Goal: Entertainment & Leisure: Browse casually

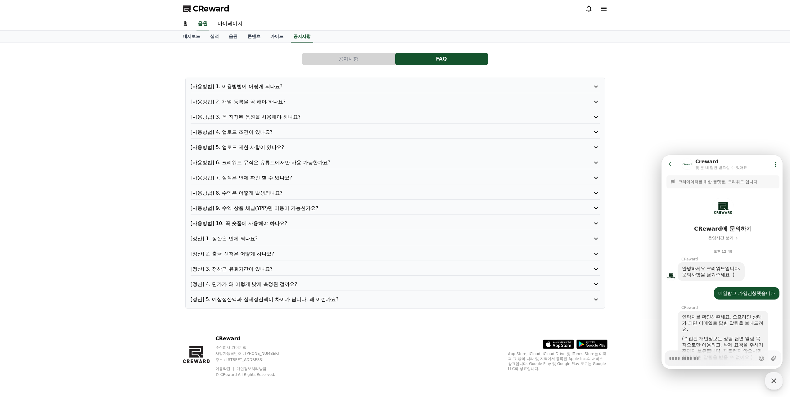
scroll to position [137, 0]
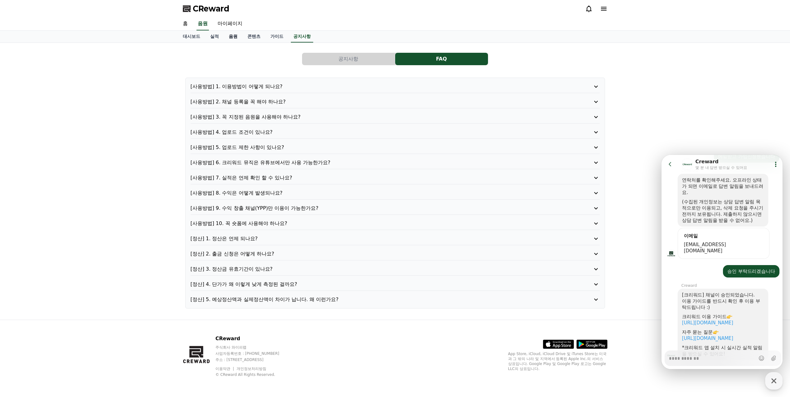
click at [225, 31] on link "음원" at bounding box center [233, 37] width 19 height 12
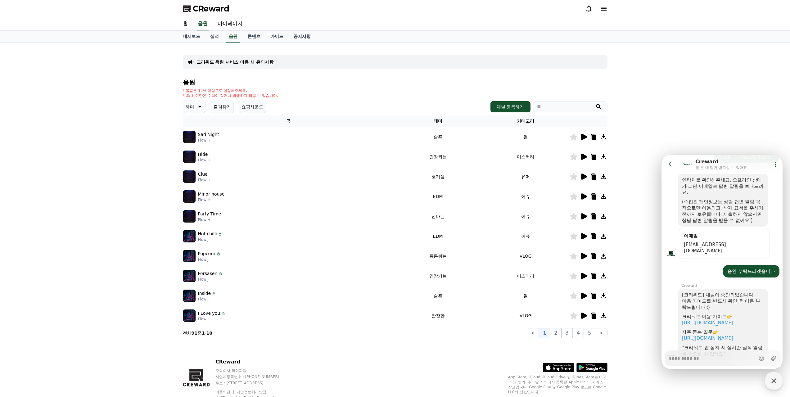
click at [188, 102] on p "테마" at bounding box center [190, 106] width 9 height 9
click at [187, 149] on button "호기심" at bounding box center [193, 156] width 18 height 14
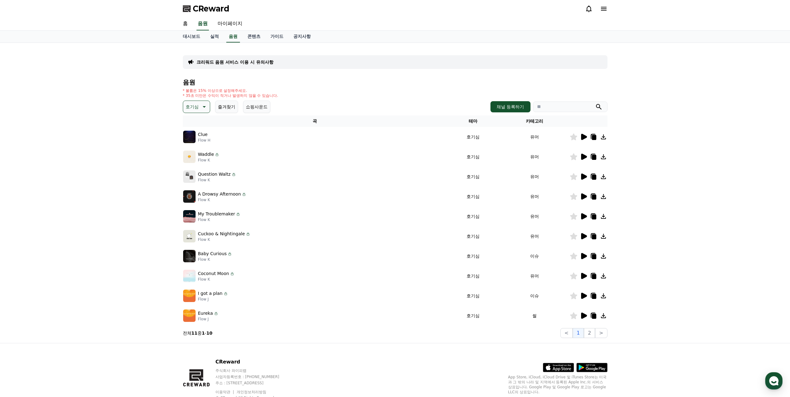
click at [186, 131] on img at bounding box center [189, 137] width 12 height 12
click at [583, 134] on icon at bounding box center [584, 137] width 6 height 6
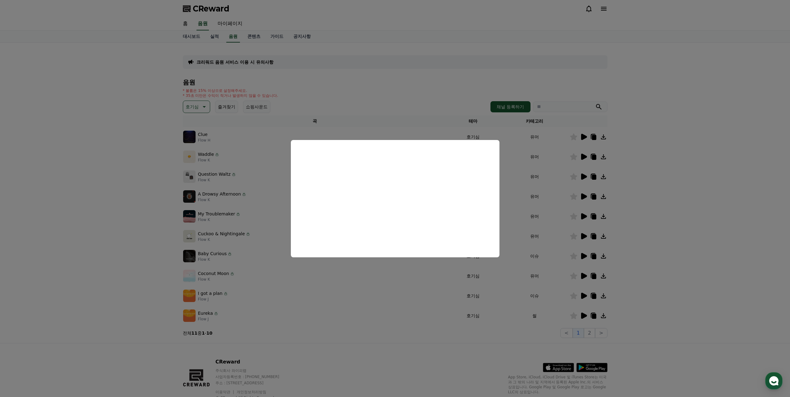
click at [664, 185] on button "close modal" at bounding box center [395, 198] width 790 height 397
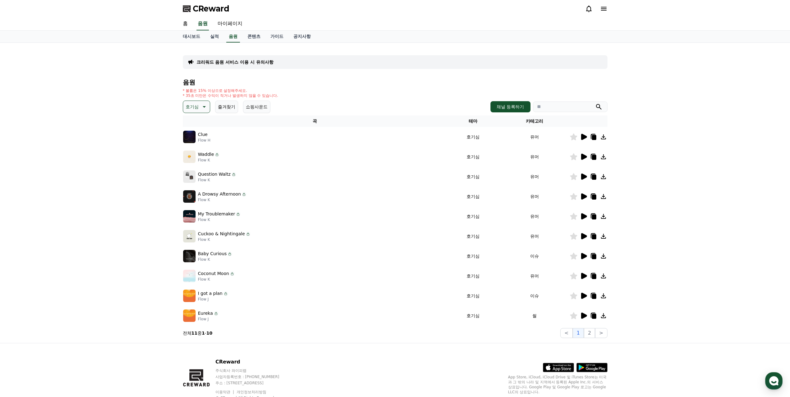
click at [582, 154] on icon at bounding box center [584, 157] width 6 height 6
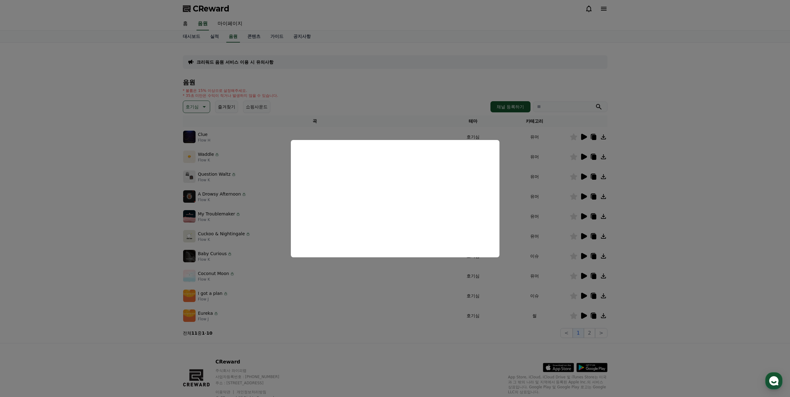
click at [690, 188] on button "close modal" at bounding box center [395, 198] width 790 height 397
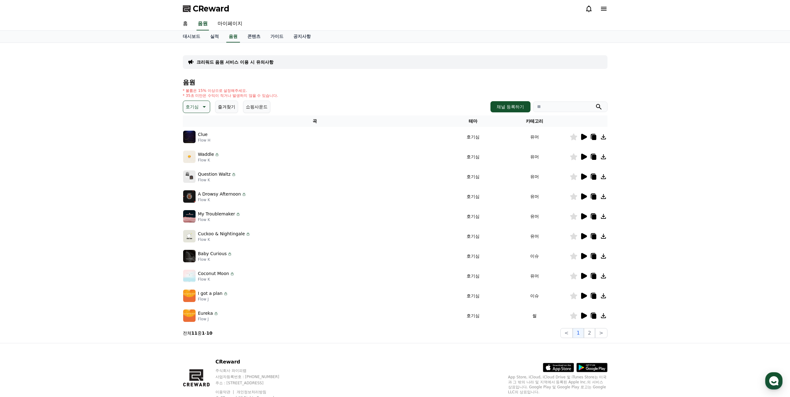
click at [584, 173] on icon at bounding box center [584, 176] width 6 height 6
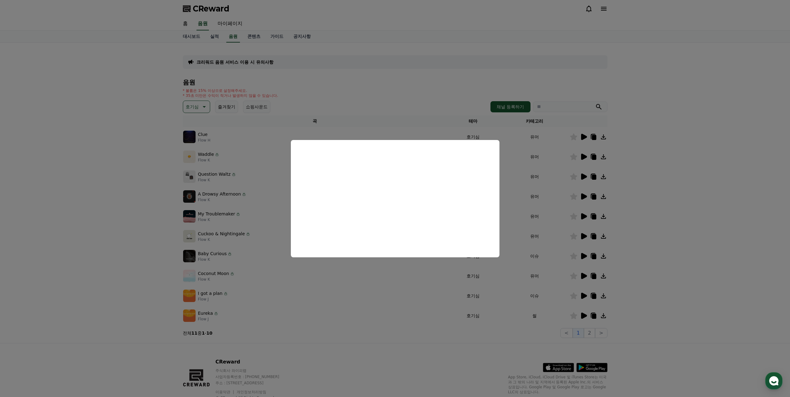
click at [703, 179] on button "close modal" at bounding box center [395, 198] width 790 height 397
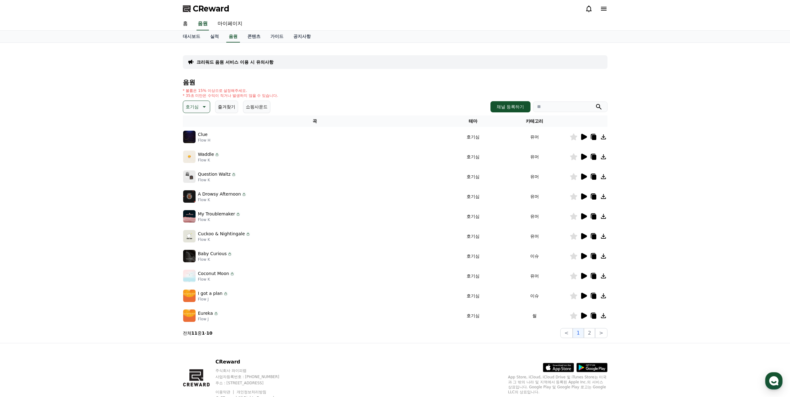
click at [585, 173] on icon at bounding box center [584, 176] width 6 height 6
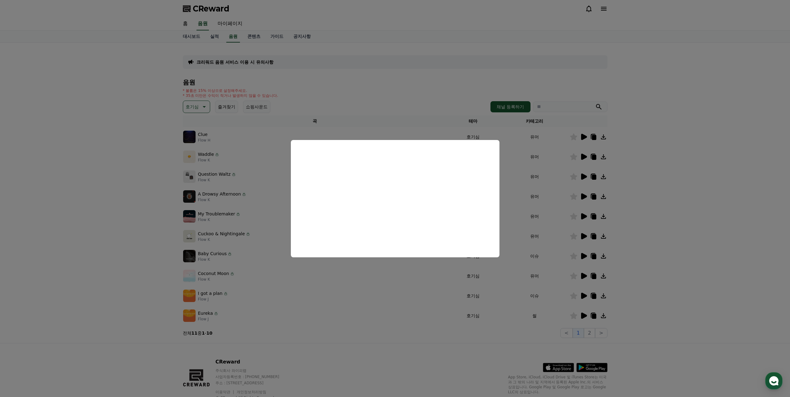
click at [663, 178] on button "close modal" at bounding box center [395, 198] width 790 height 397
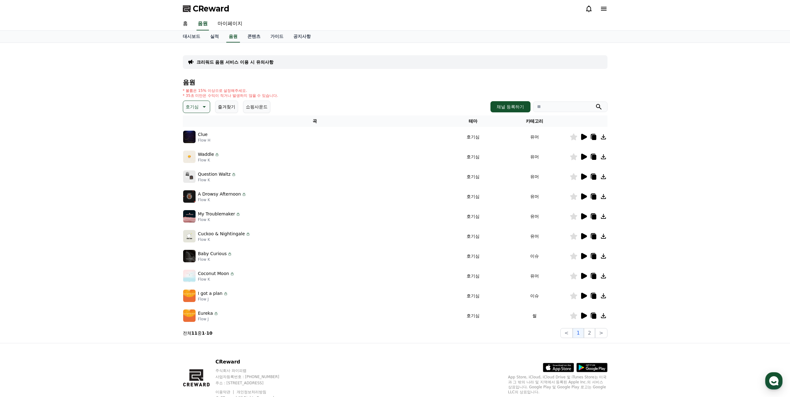
click at [582, 193] on icon at bounding box center [584, 196] width 6 height 6
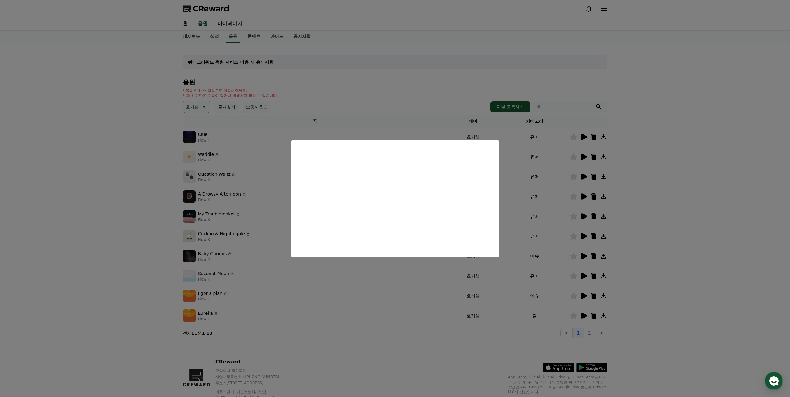
click at [675, 173] on button "close modal" at bounding box center [395, 198] width 790 height 397
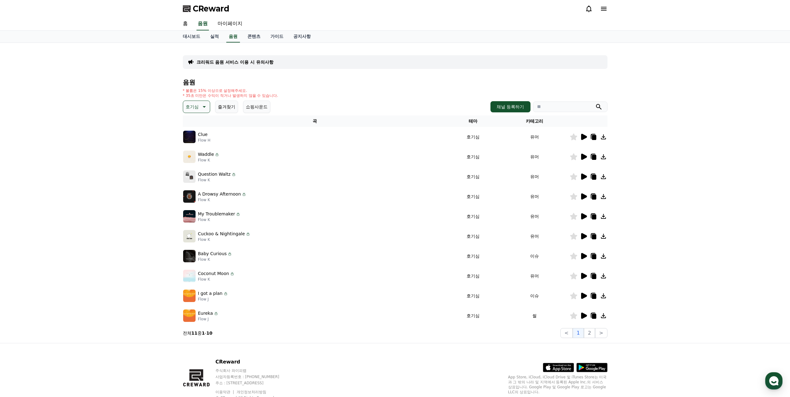
click at [584, 213] on icon at bounding box center [584, 216] width 6 height 6
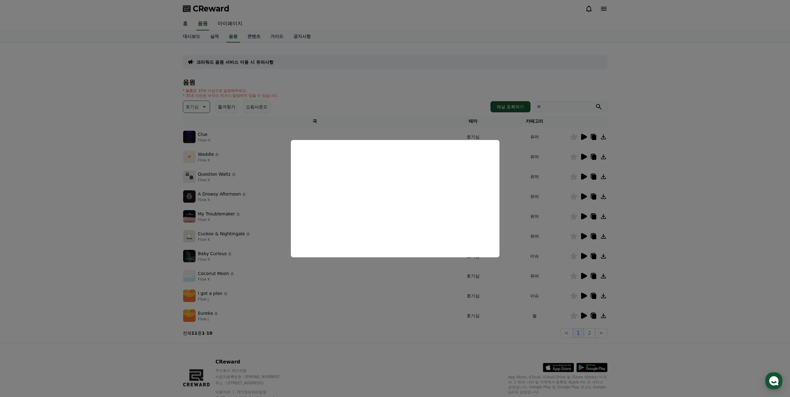
click at [646, 197] on button "close modal" at bounding box center [395, 198] width 790 height 397
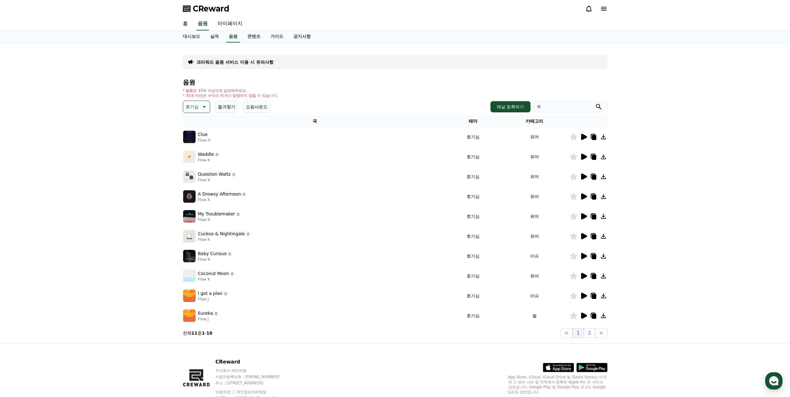
click at [582, 233] on icon at bounding box center [584, 236] width 6 height 6
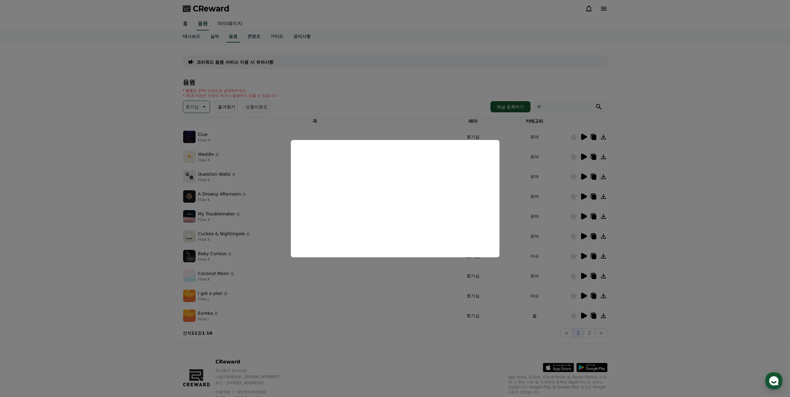
click at [647, 177] on button "close modal" at bounding box center [395, 198] width 790 height 397
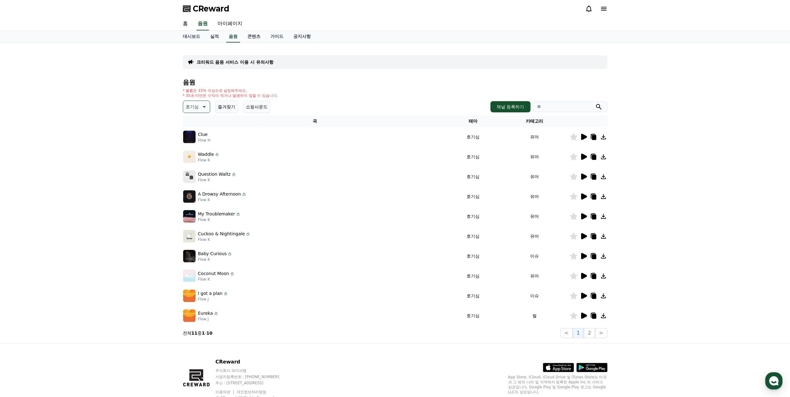
click at [584, 253] on icon at bounding box center [584, 256] width 6 height 6
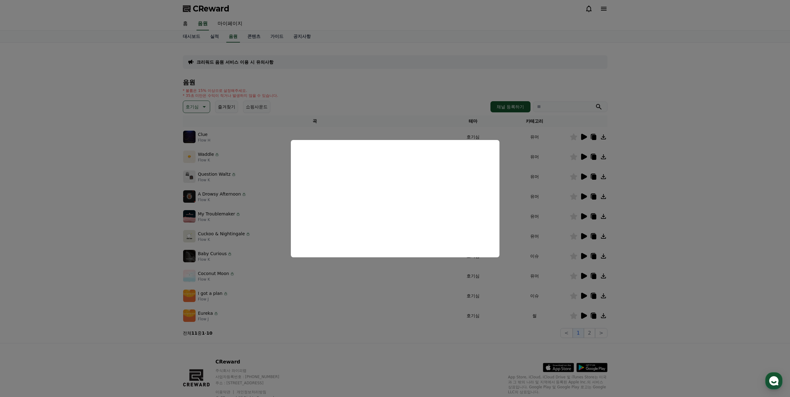
drag, startPoint x: 680, startPoint y: 219, endPoint x: 671, endPoint y: 223, distance: 10.3
click at [679, 219] on button "close modal" at bounding box center [395, 198] width 790 height 397
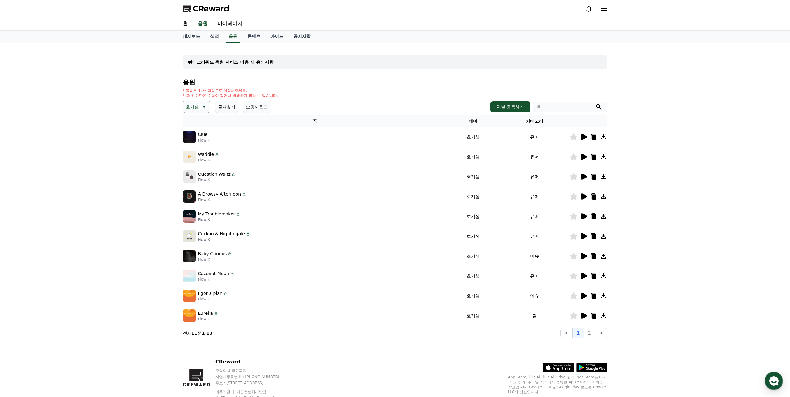
click at [582, 272] on icon at bounding box center [583, 275] width 7 height 7
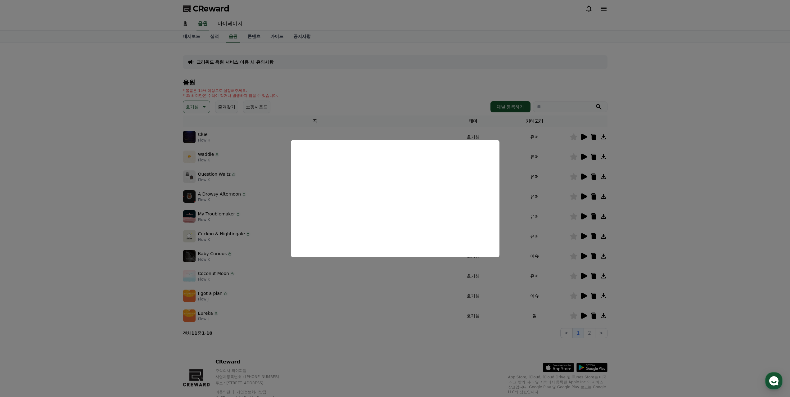
click at [686, 227] on button "close modal" at bounding box center [395, 198] width 790 height 397
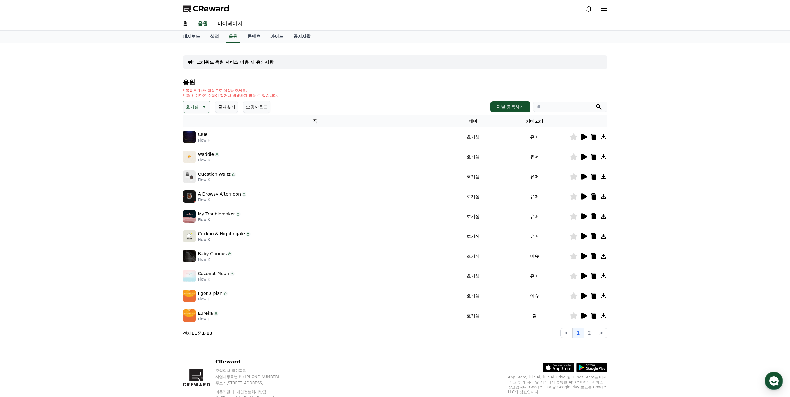
click at [584, 293] on icon at bounding box center [584, 296] width 6 height 6
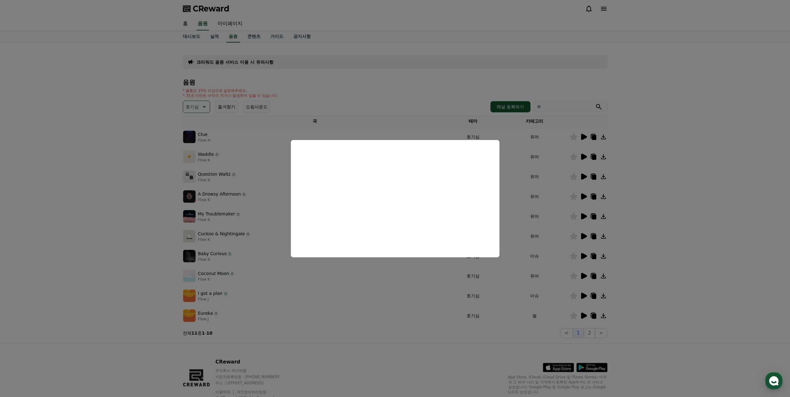
drag, startPoint x: 694, startPoint y: 203, endPoint x: 690, endPoint y: 207, distance: 5.7
click at [694, 203] on button "close modal" at bounding box center [395, 198] width 790 height 397
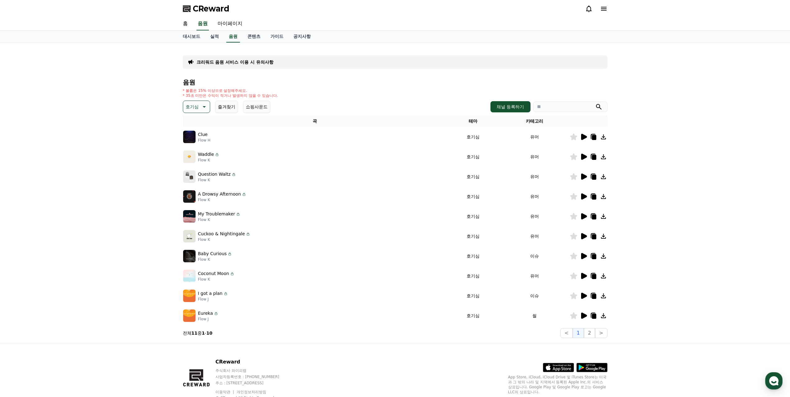
click at [583, 312] on icon at bounding box center [584, 315] width 6 height 6
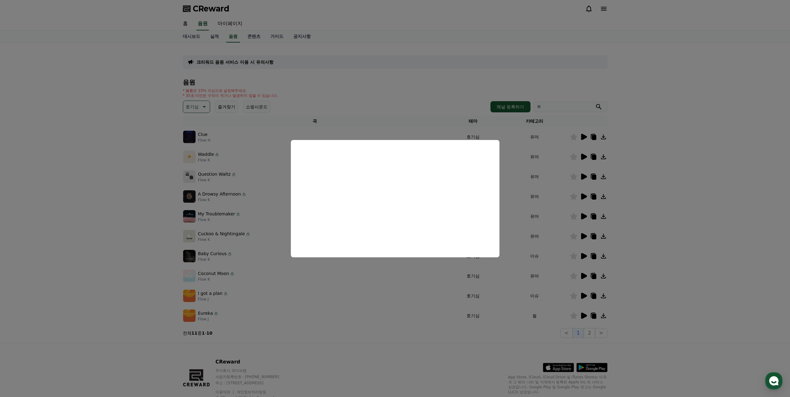
drag, startPoint x: 672, startPoint y: 225, endPoint x: 635, endPoint y: 266, distance: 54.5
click at [671, 226] on button "close modal" at bounding box center [395, 198] width 790 height 397
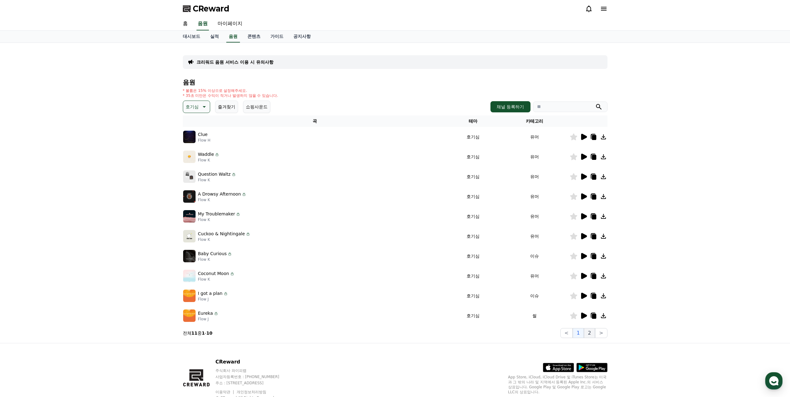
click at [592, 328] on button "2" at bounding box center [589, 333] width 11 height 10
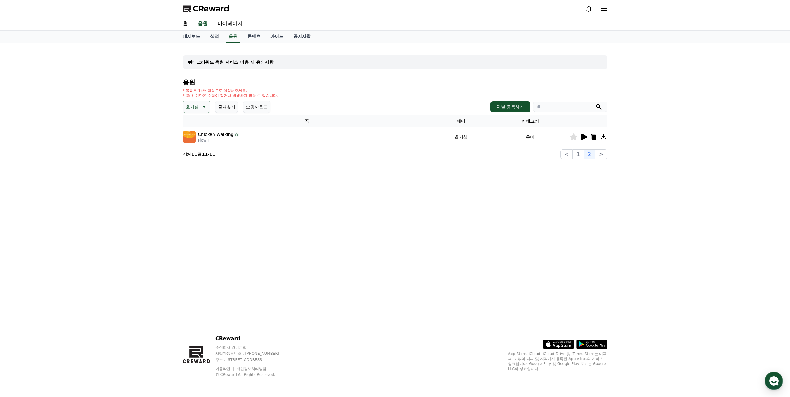
click at [589, 133] on div at bounding box center [588, 136] width 37 height 7
click at [587, 134] on icon at bounding box center [584, 137] width 6 height 6
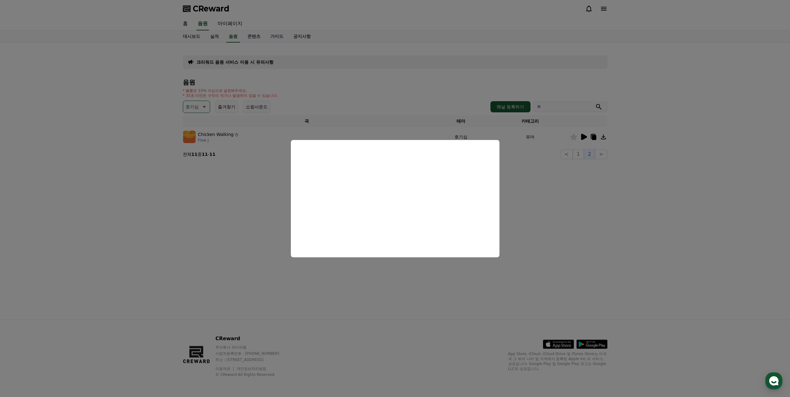
click at [583, 221] on button "close modal" at bounding box center [395, 198] width 790 height 397
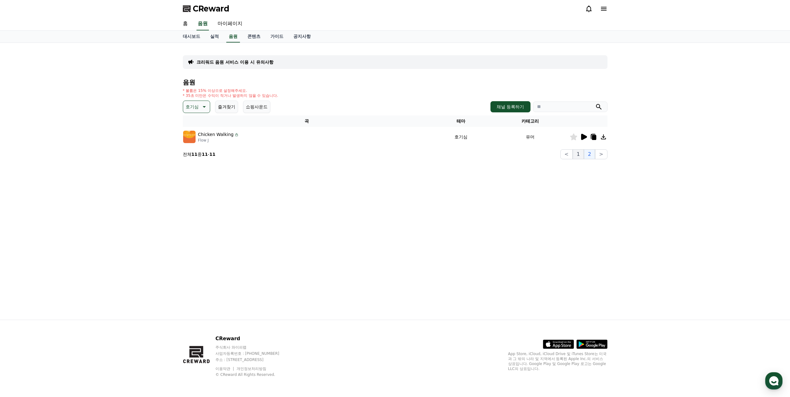
click at [582, 149] on button "1" at bounding box center [578, 154] width 11 height 10
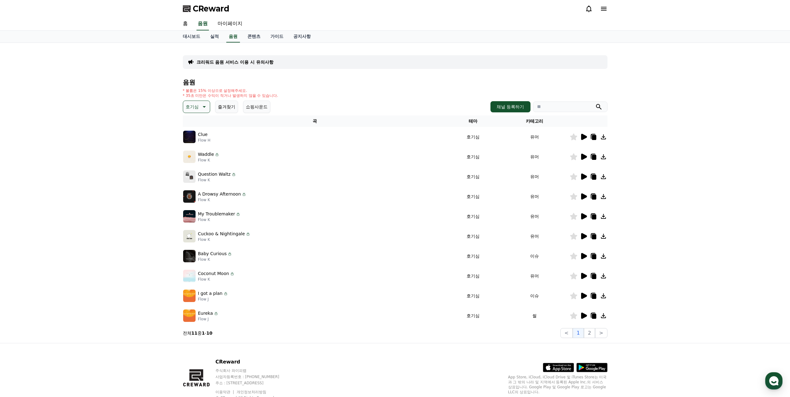
click at [584, 154] on icon at bounding box center [584, 157] width 6 height 6
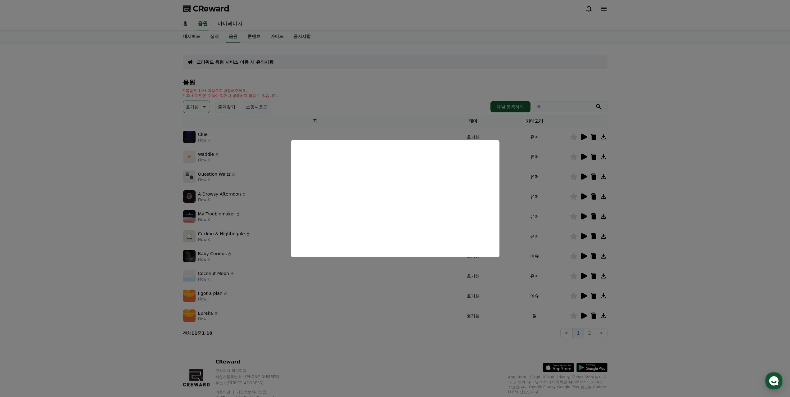
drag, startPoint x: 111, startPoint y: 194, endPoint x: 118, endPoint y: 188, distance: 8.9
click at [111, 194] on button "close modal" at bounding box center [395, 198] width 790 height 397
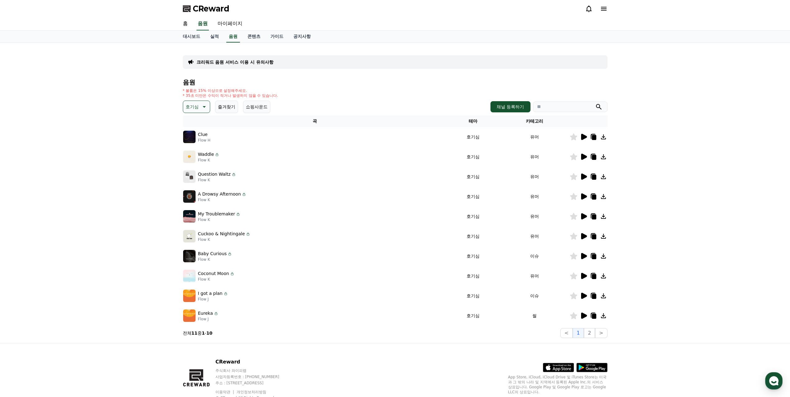
click at [203, 103] on icon at bounding box center [203, 106] width 7 height 7
click at [194, 140] on button "그루브" at bounding box center [193, 147] width 18 height 14
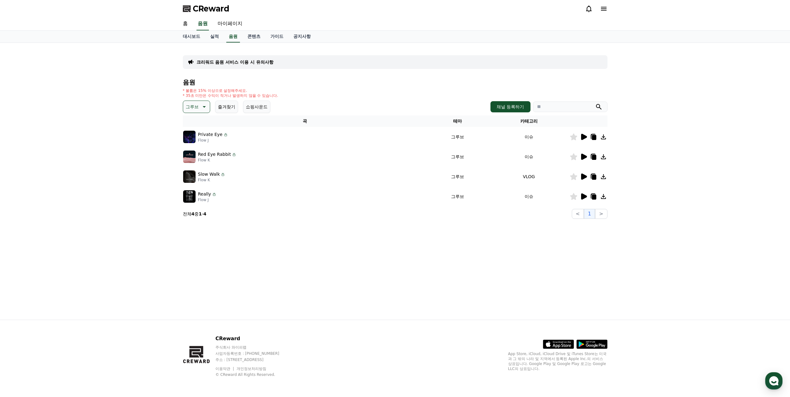
click at [583, 134] on icon at bounding box center [584, 137] width 6 height 6
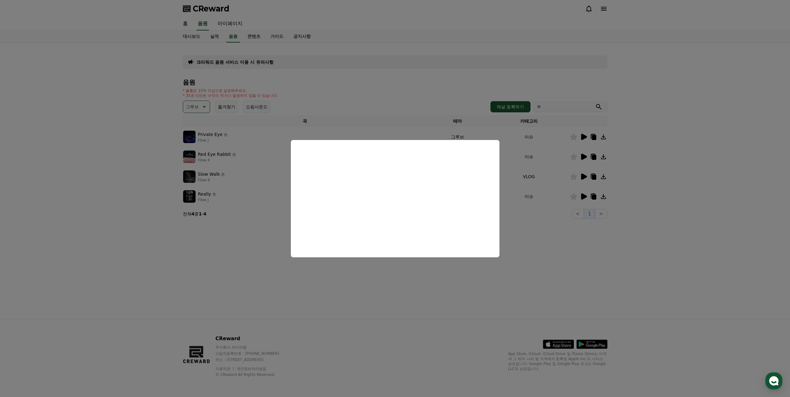
click at [583, 235] on button "close modal" at bounding box center [395, 198] width 790 height 397
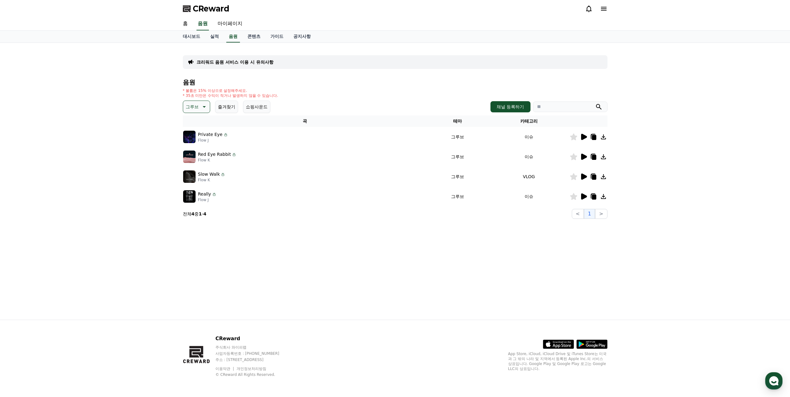
click at [587, 153] on icon at bounding box center [583, 156] width 7 height 7
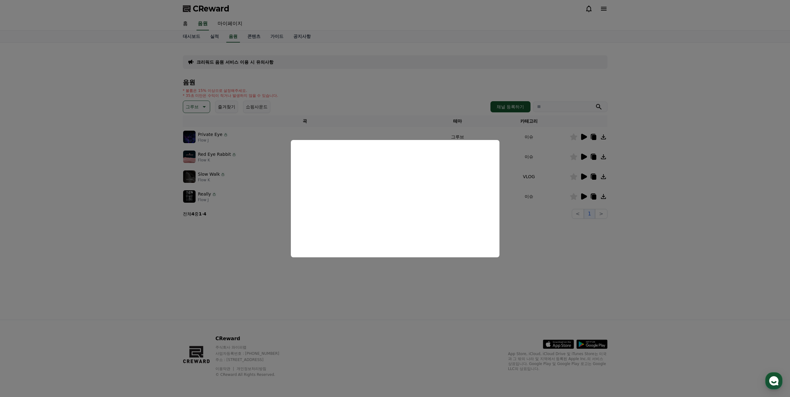
click at [572, 225] on button "close modal" at bounding box center [395, 198] width 790 height 397
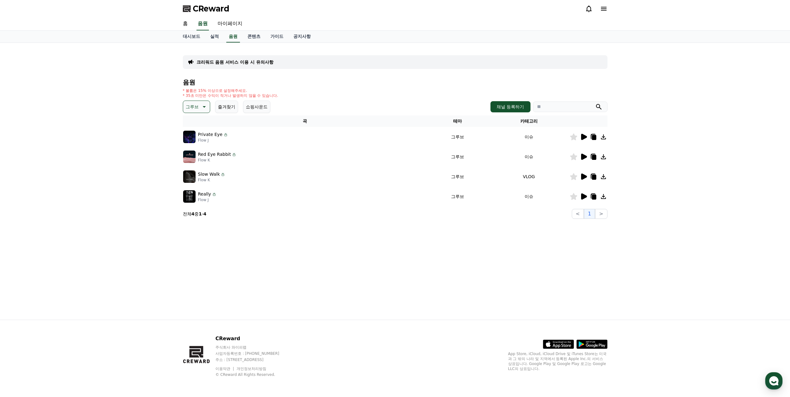
click at [587, 173] on icon at bounding box center [583, 176] width 7 height 7
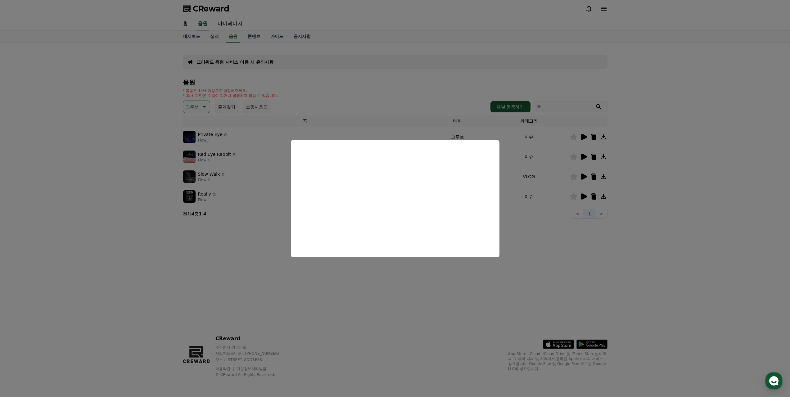
click at [616, 252] on button "close modal" at bounding box center [395, 198] width 790 height 397
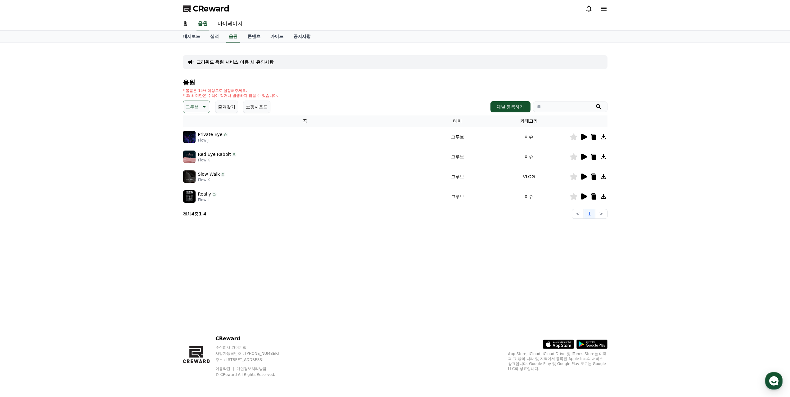
click at [583, 193] on icon at bounding box center [584, 196] width 6 height 6
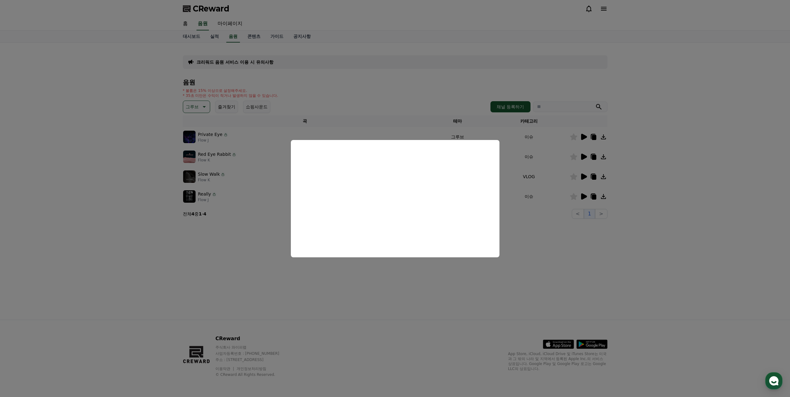
click at [526, 228] on button "close modal" at bounding box center [395, 198] width 790 height 397
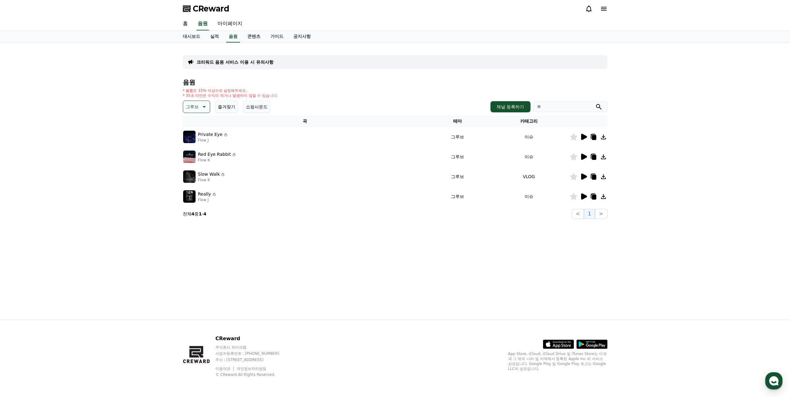
click at [204, 103] on icon at bounding box center [203, 106] width 7 height 7
click at [193, 149] on button "호기심" at bounding box center [193, 156] width 18 height 14
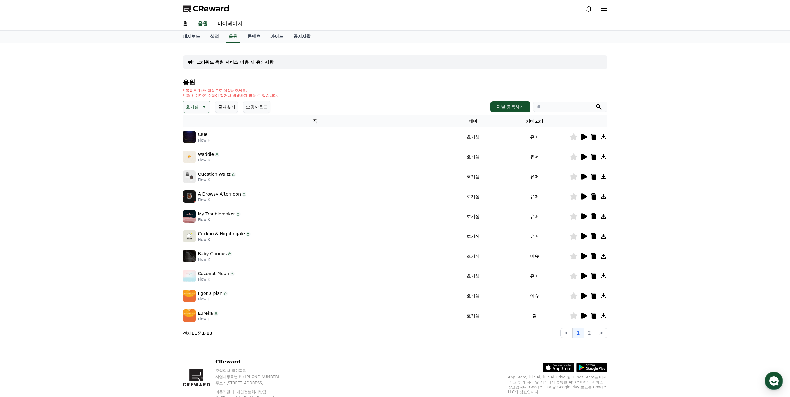
click at [201, 103] on icon at bounding box center [203, 106] width 7 height 7
click at [195, 151] on button "귀여운" at bounding box center [193, 158] width 18 height 14
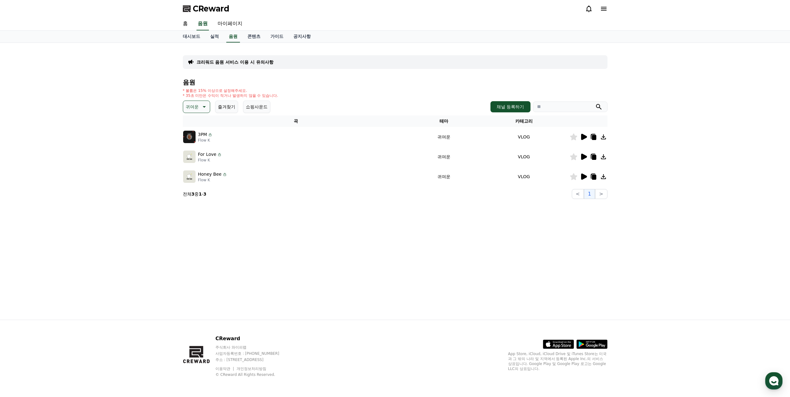
click at [581, 133] on icon at bounding box center [583, 136] width 7 height 7
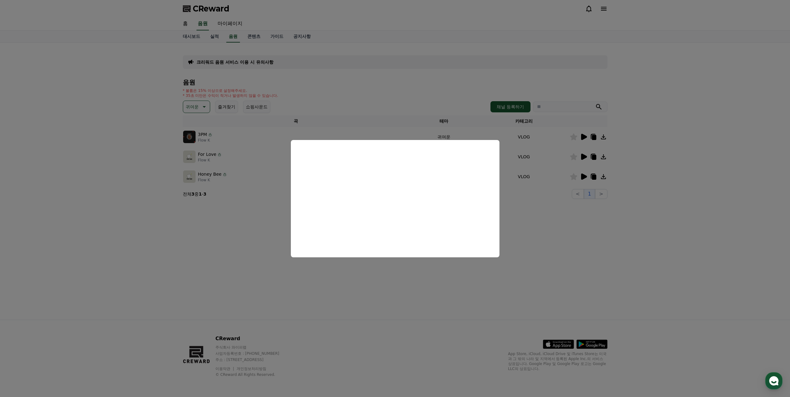
click at [555, 227] on button "close modal" at bounding box center [395, 198] width 790 height 397
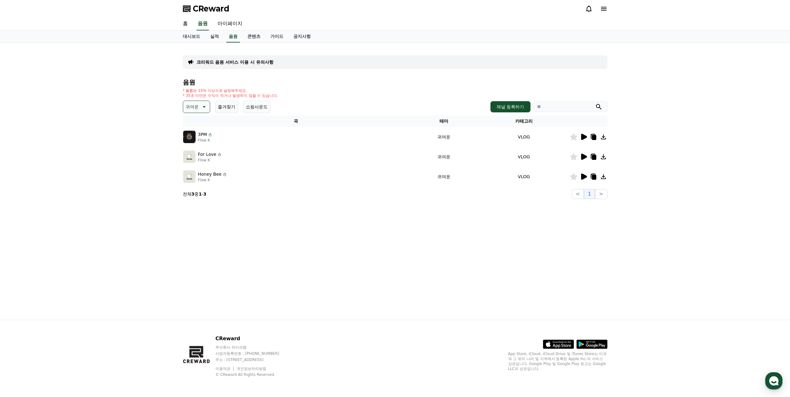
click at [194, 102] on p "귀여운" at bounding box center [192, 106] width 13 height 9
click at [189, 199] on button "코믹한" at bounding box center [193, 206] width 18 height 14
click at [587, 133] on icon at bounding box center [583, 136] width 7 height 7
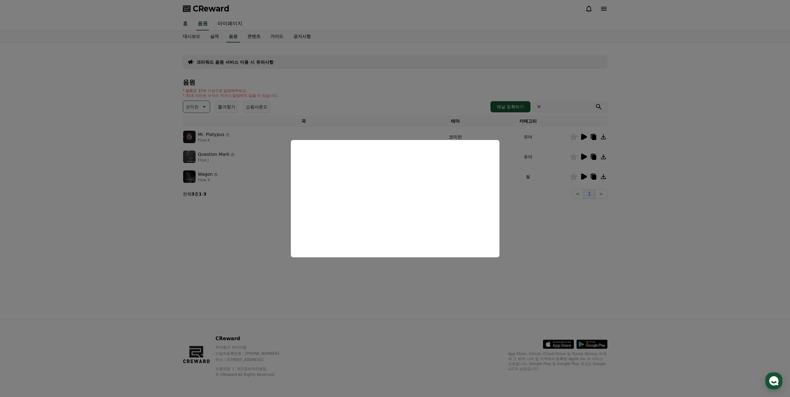
click at [604, 224] on button "close modal" at bounding box center [395, 198] width 790 height 397
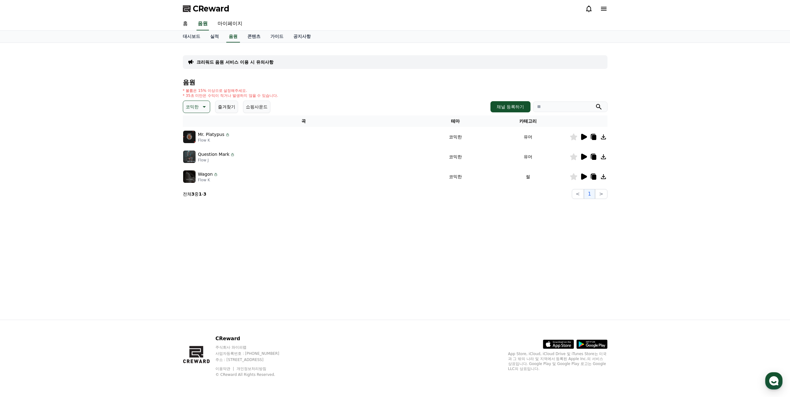
click at [582, 154] on icon at bounding box center [584, 157] width 6 height 6
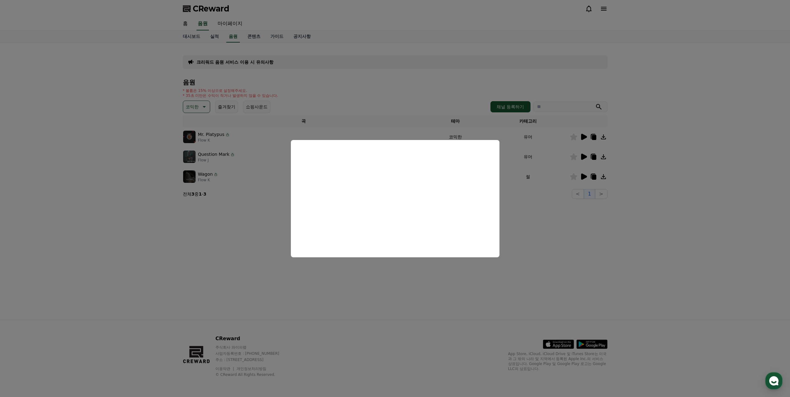
click at [549, 215] on button "close modal" at bounding box center [395, 198] width 790 height 397
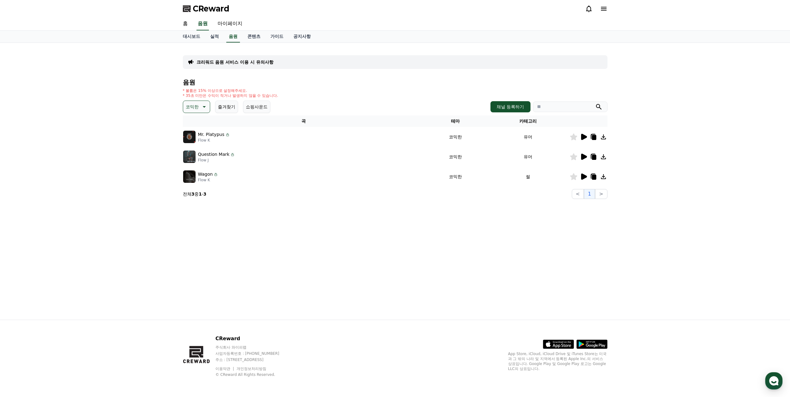
click at [586, 173] on icon at bounding box center [584, 176] width 6 height 6
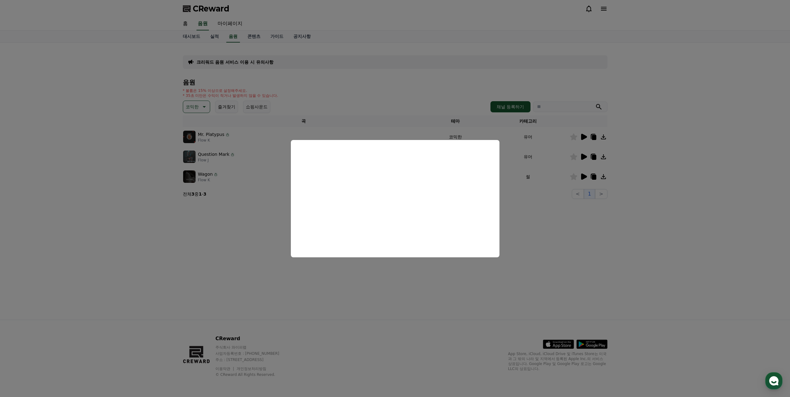
click at [650, 243] on button "close modal" at bounding box center [395, 198] width 790 height 397
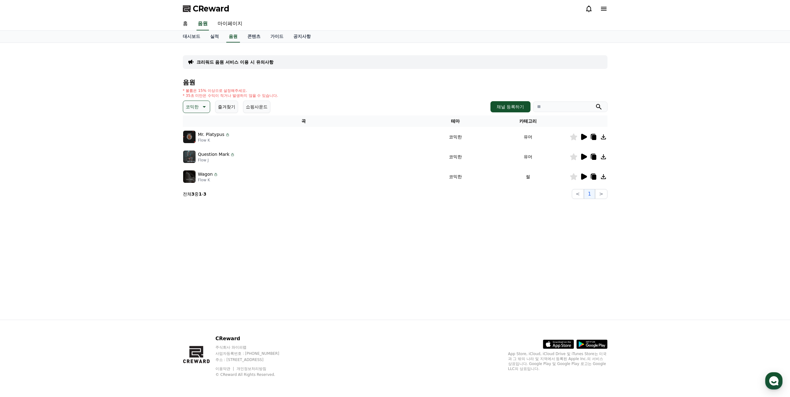
click at [201, 103] on icon at bounding box center [203, 106] width 7 height 7
click at [192, 183] on button "긴장되는" at bounding box center [195, 190] width 22 height 14
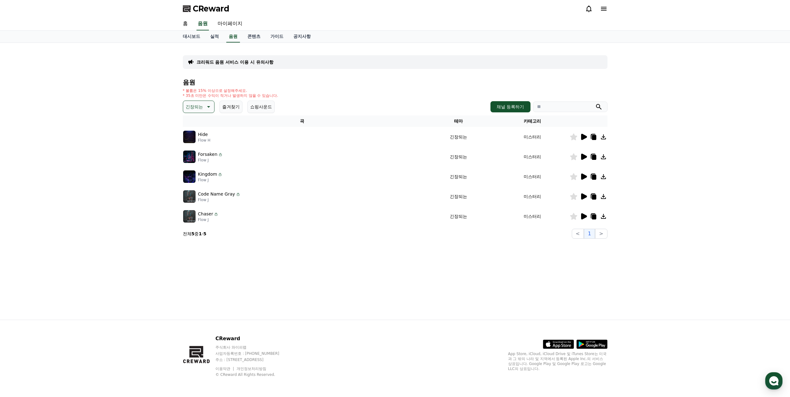
click at [585, 134] on icon at bounding box center [584, 137] width 6 height 6
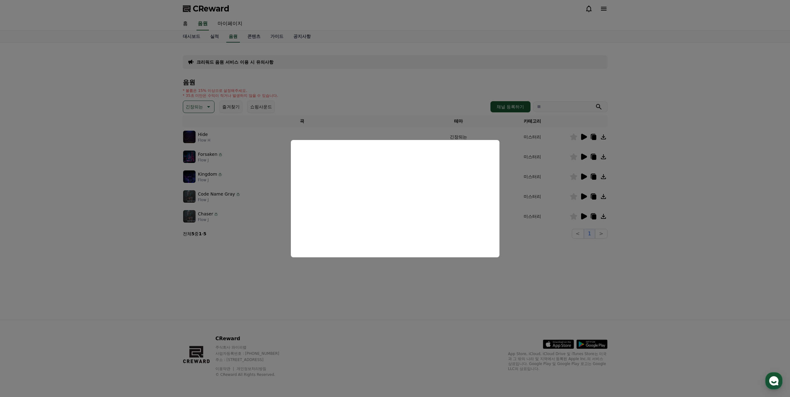
click at [566, 242] on button "close modal" at bounding box center [395, 198] width 790 height 397
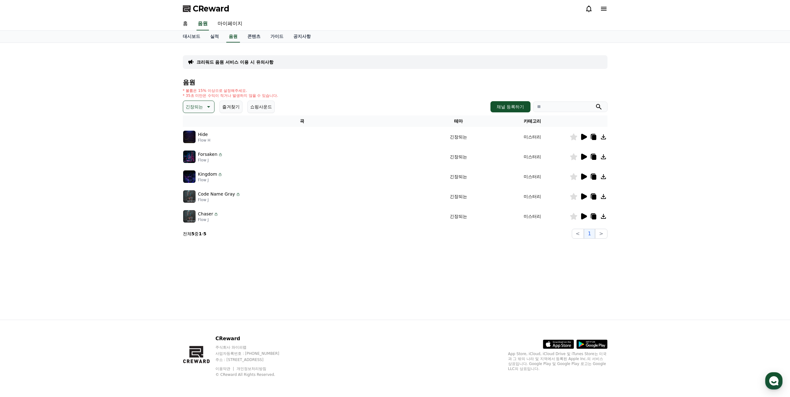
click at [584, 154] on icon at bounding box center [584, 157] width 6 height 6
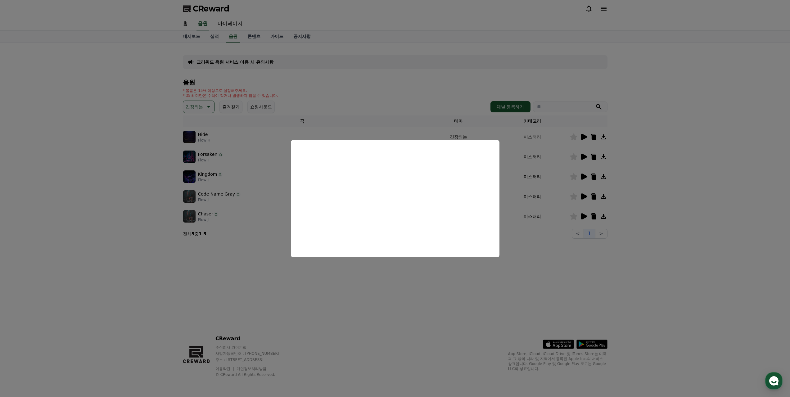
click at [538, 246] on button "close modal" at bounding box center [395, 198] width 790 height 397
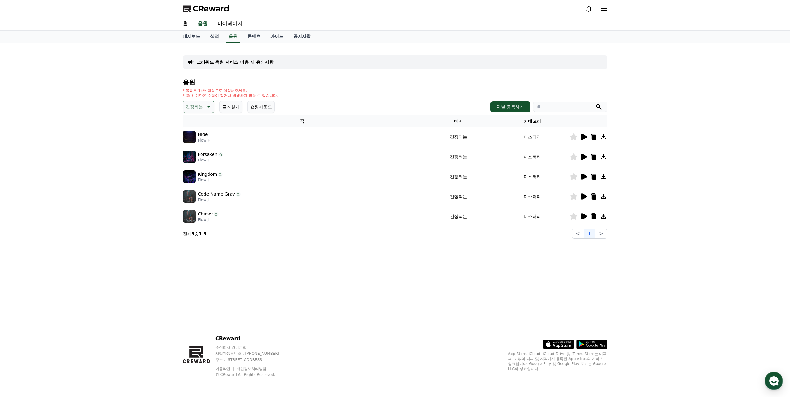
click at [583, 173] on icon at bounding box center [584, 176] width 6 height 6
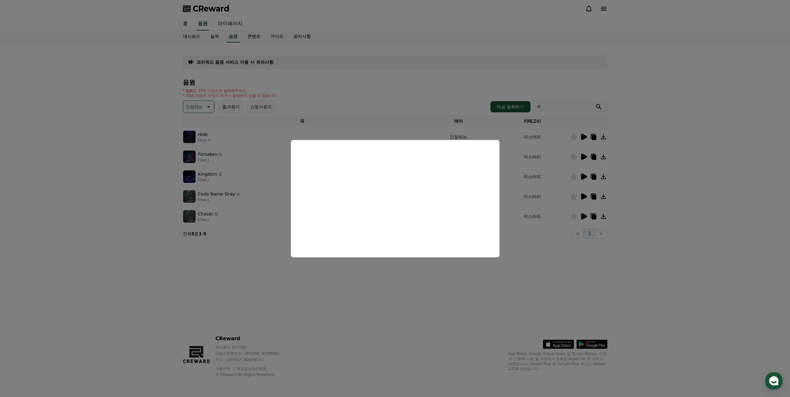
click at [564, 218] on button "close modal" at bounding box center [395, 198] width 790 height 397
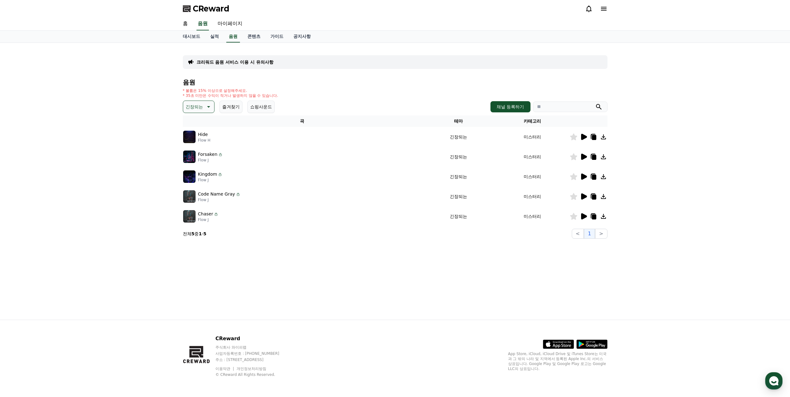
click at [583, 193] on icon at bounding box center [584, 196] width 6 height 6
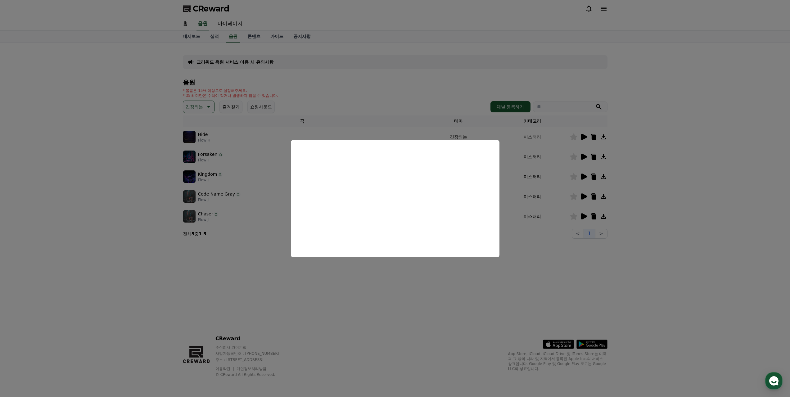
click at [411, 264] on button "close modal" at bounding box center [395, 198] width 790 height 397
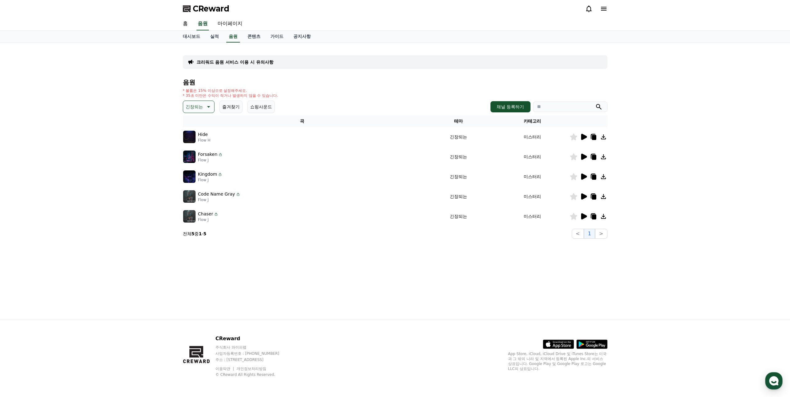
click at [586, 213] on icon at bounding box center [584, 216] width 6 height 6
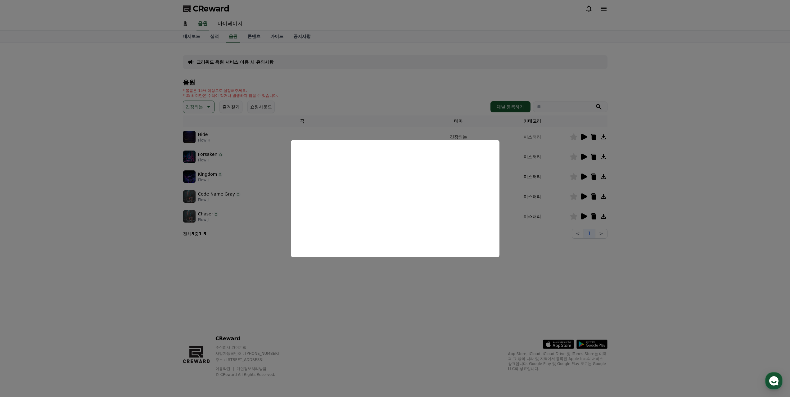
click at [420, 293] on button "close modal" at bounding box center [395, 198] width 790 height 397
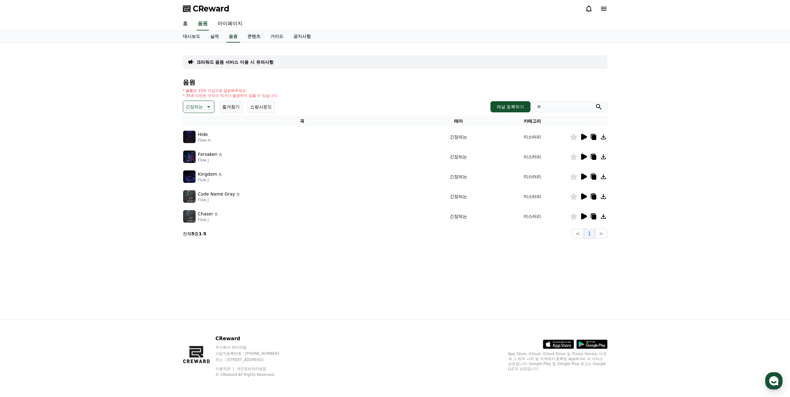
click at [594, 214] on icon at bounding box center [593, 216] width 4 height 5
click at [197, 102] on p "긴장되는" at bounding box center [194, 106] width 17 height 9
click at [196, 152] on button "웅장한" at bounding box center [193, 159] width 18 height 14
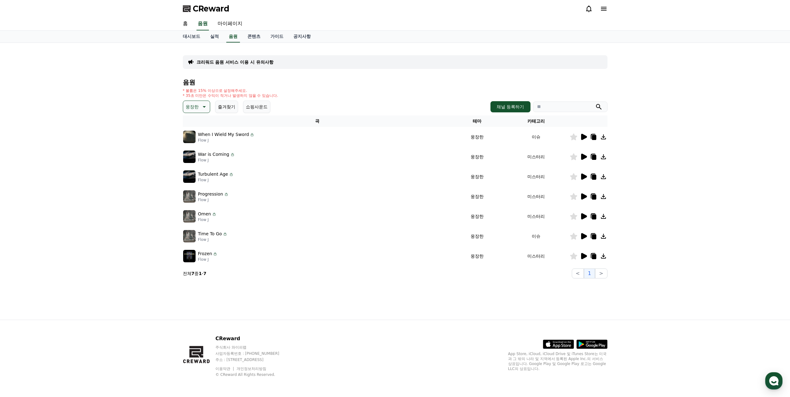
click at [587, 133] on icon at bounding box center [583, 136] width 7 height 7
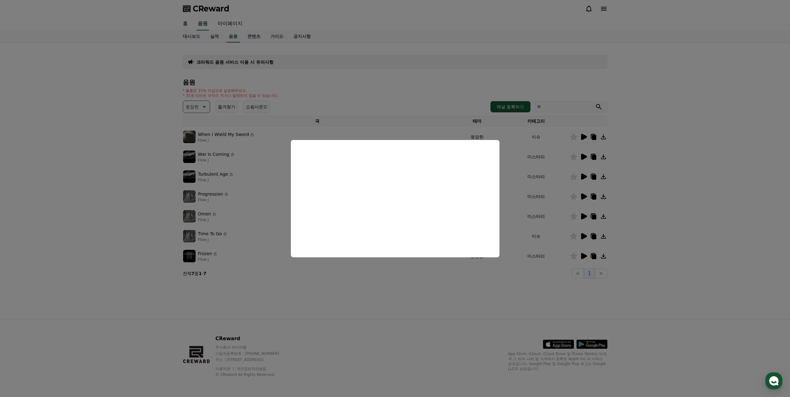
click at [672, 158] on button "close modal" at bounding box center [395, 198] width 790 height 397
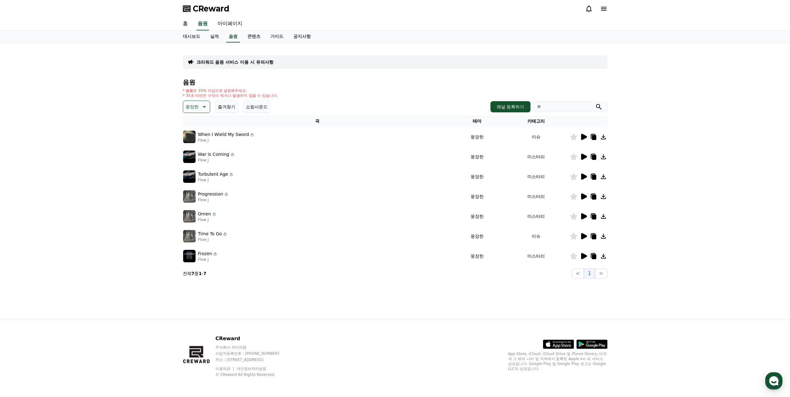
click at [583, 154] on icon at bounding box center [584, 157] width 6 height 6
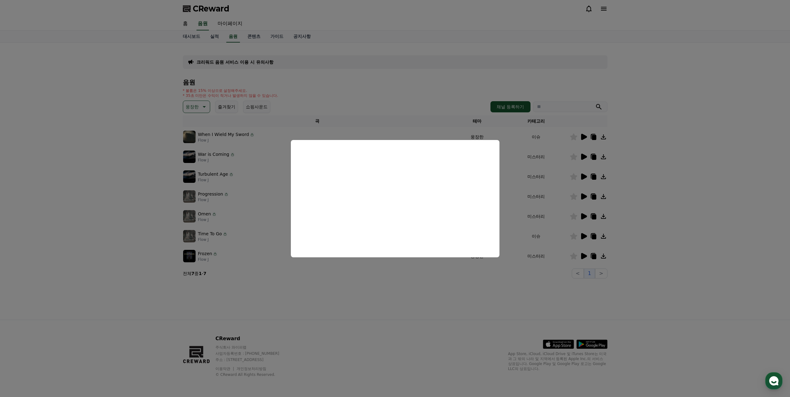
click at [685, 163] on button "close modal" at bounding box center [395, 198] width 790 height 397
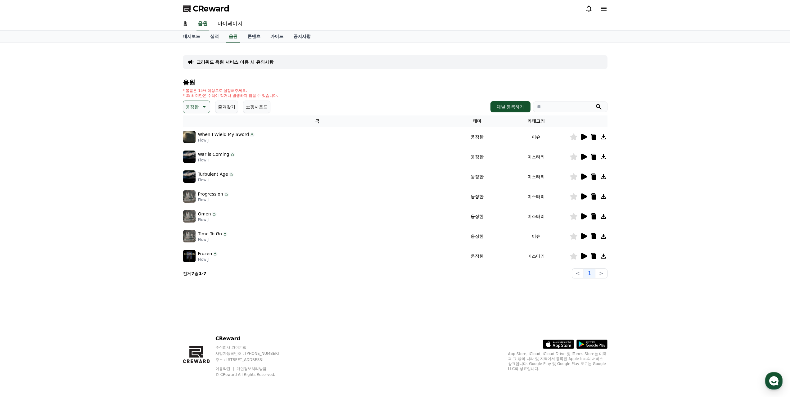
click at [584, 173] on icon at bounding box center [584, 176] width 6 height 6
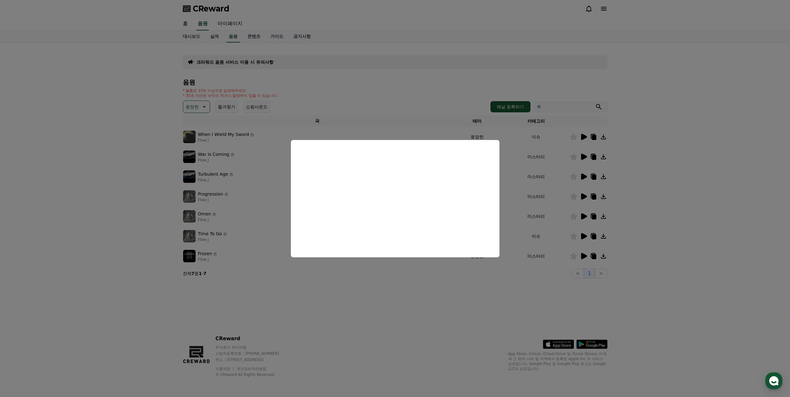
click at [503, 271] on button "close modal" at bounding box center [395, 198] width 790 height 397
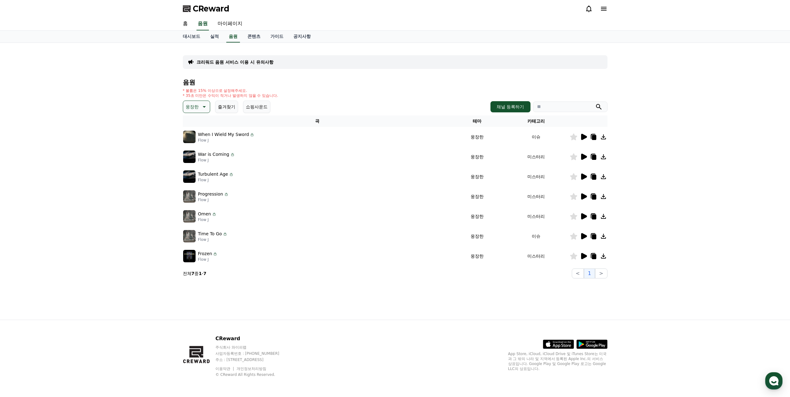
click at [576, 173] on icon at bounding box center [573, 176] width 7 height 7
click at [583, 193] on icon at bounding box center [584, 196] width 6 height 6
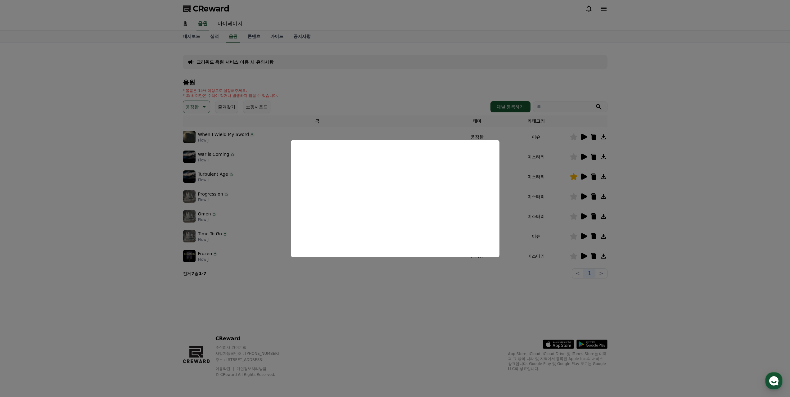
drag, startPoint x: 450, startPoint y: 282, endPoint x: 585, endPoint y: 191, distance: 162.8
click at [450, 282] on button "close modal" at bounding box center [395, 198] width 790 height 397
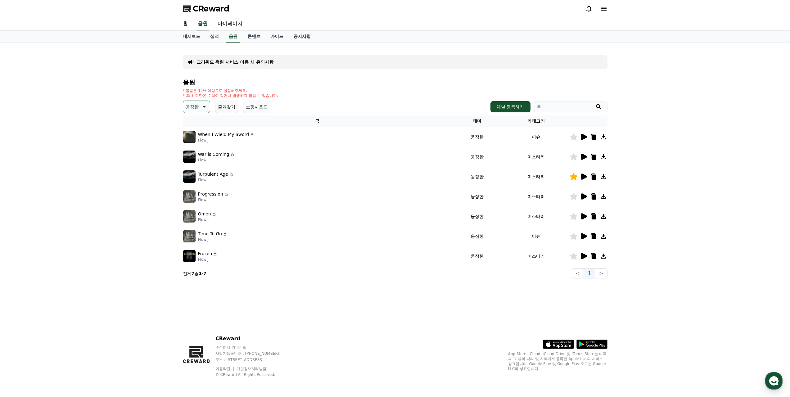
click at [575, 193] on icon at bounding box center [573, 196] width 7 height 7
click at [586, 213] on icon at bounding box center [584, 216] width 6 height 6
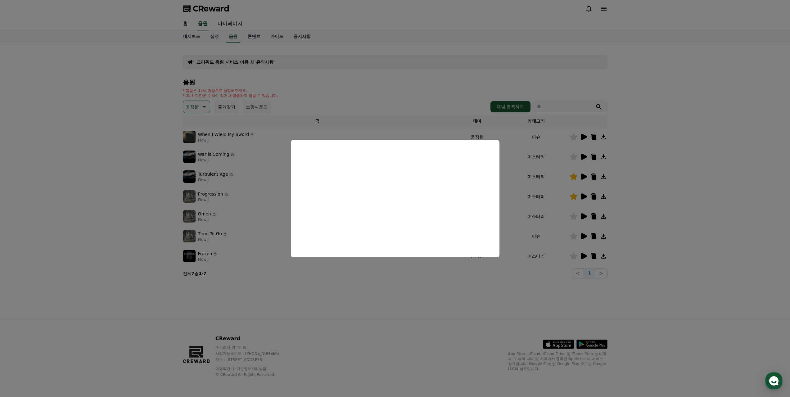
click at [410, 297] on button "close modal" at bounding box center [395, 198] width 790 height 397
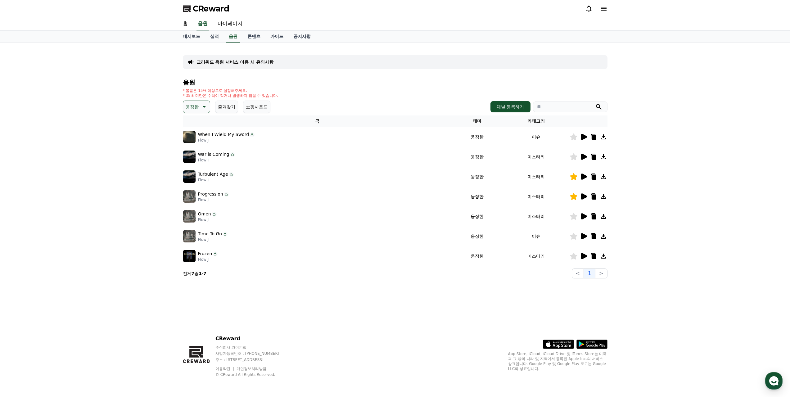
click at [577, 213] on icon at bounding box center [573, 216] width 7 height 7
click at [587, 232] on icon at bounding box center [583, 235] width 7 height 7
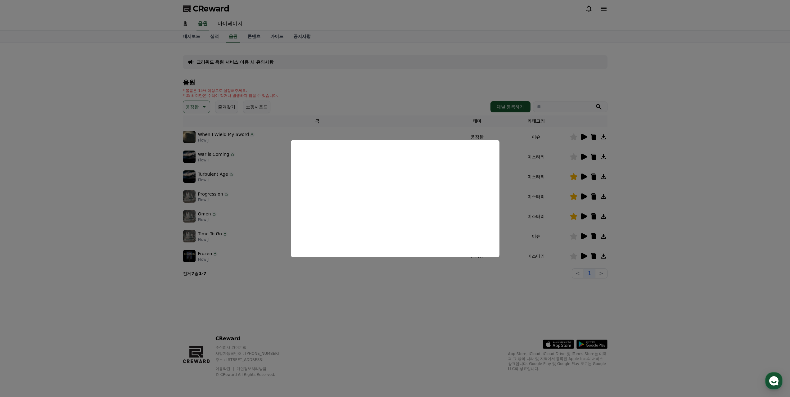
click at [338, 289] on button "close modal" at bounding box center [395, 198] width 790 height 397
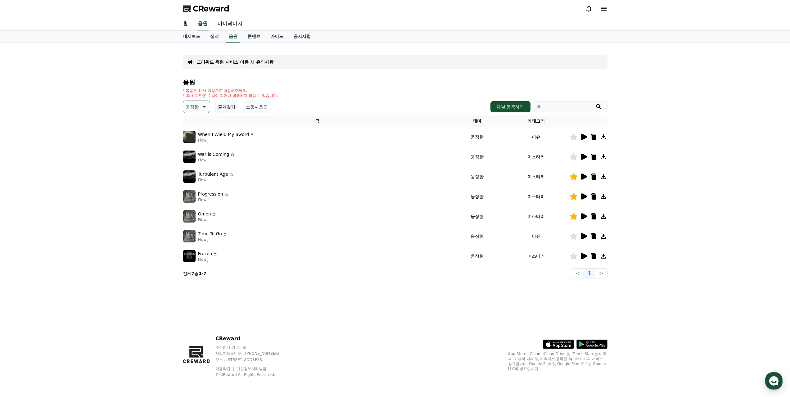
click at [577, 233] on icon at bounding box center [573, 236] width 7 height 7
click at [586, 253] on icon at bounding box center [584, 256] width 6 height 6
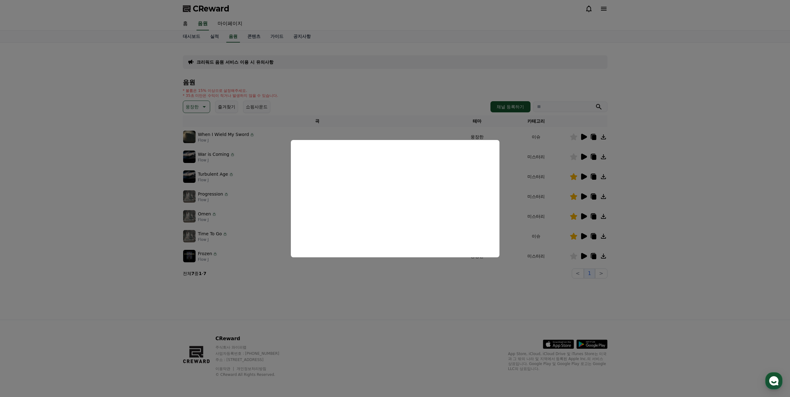
click at [321, 268] on button "close modal" at bounding box center [395, 198] width 790 height 397
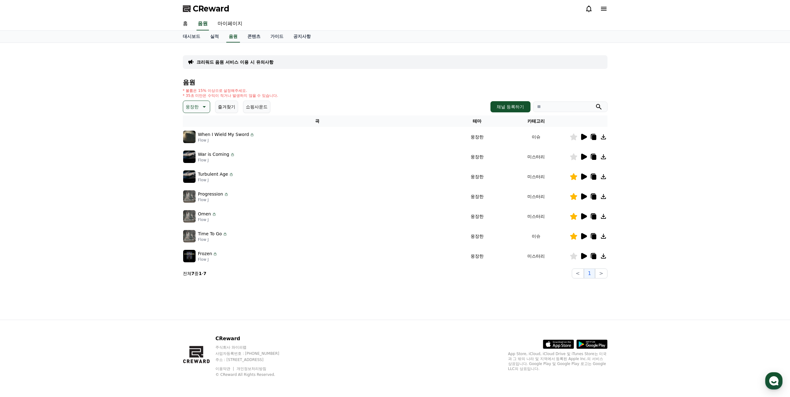
click at [200, 103] on icon at bounding box center [203, 106] width 7 height 7
click at [188, 151] on button "신나는" at bounding box center [193, 158] width 18 height 14
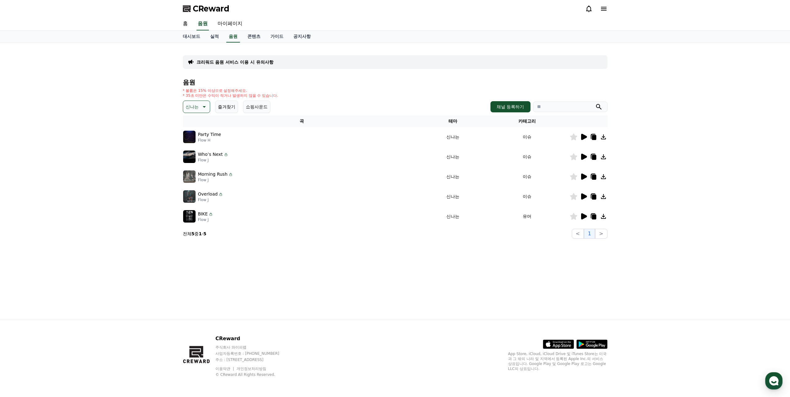
click at [587, 133] on icon at bounding box center [583, 136] width 7 height 7
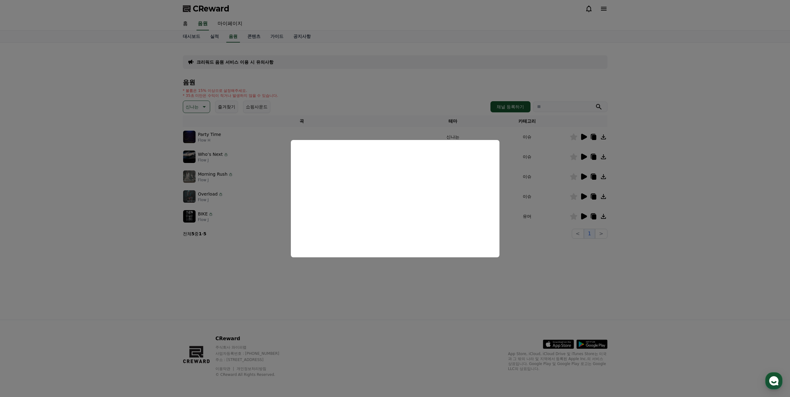
click at [364, 276] on button "close modal" at bounding box center [395, 198] width 790 height 397
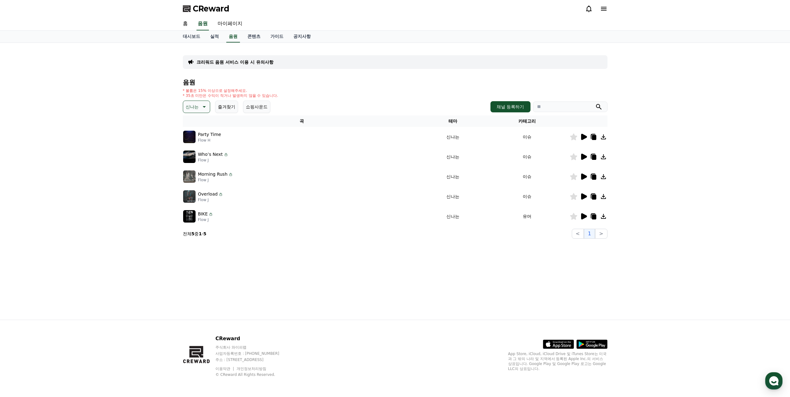
click at [584, 154] on icon at bounding box center [584, 157] width 6 height 6
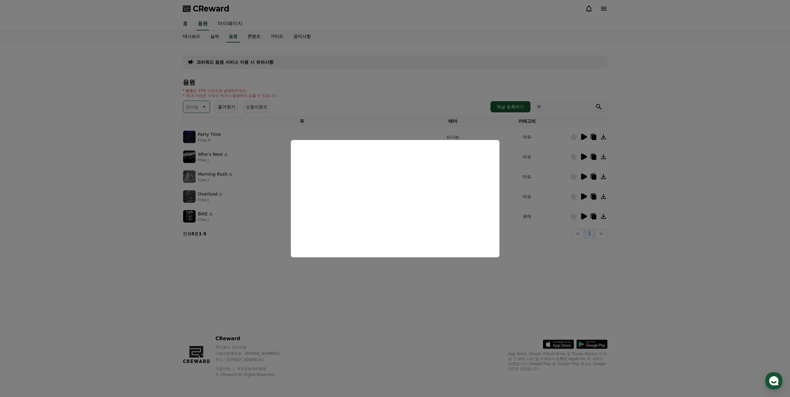
click at [380, 271] on button "close modal" at bounding box center [395, 198] width 790 height 397
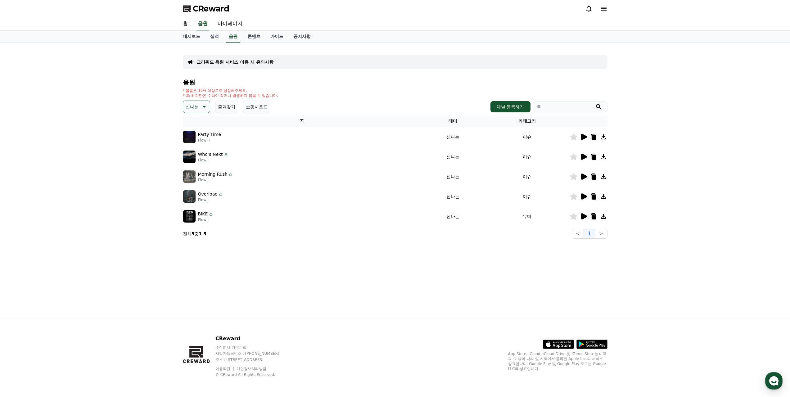
click at [582, 173] on icon at bounding box center [583, 176] width 7 height 7
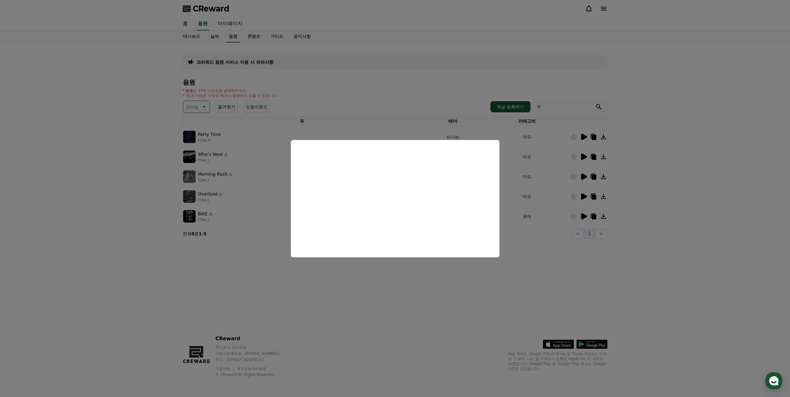
click at [366, 268] on button "close modal" at bounding box center [395, 198] width 790 height 397
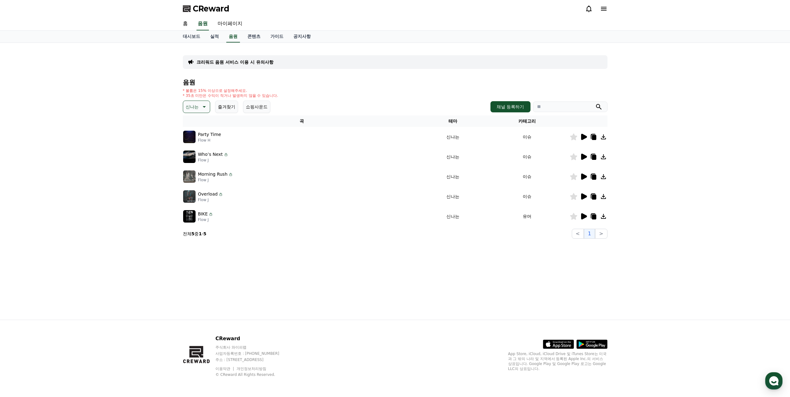
click at [585, 193] on icon at bounding box center [584, 196] width 6 height 6
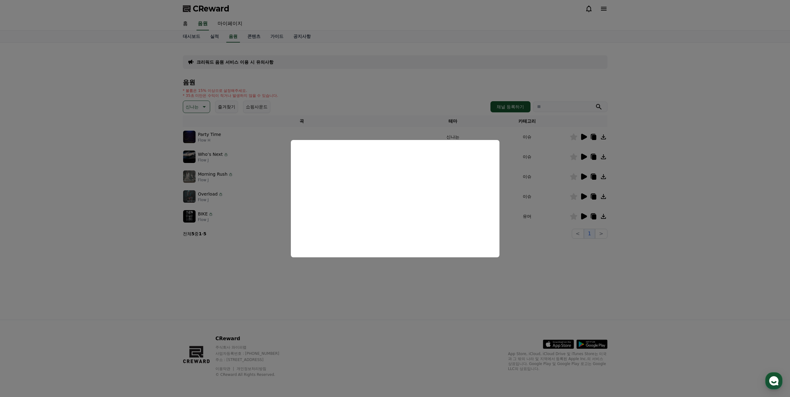
click at [367, 274] on button "close modal" at bounding box center [395, 198] width 790 height 397
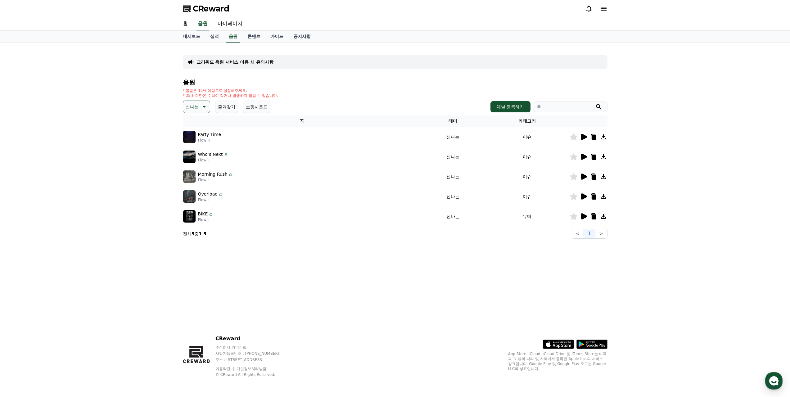
click at [587, 213] on icon at bounding box center [584, 216] width 6 height 6
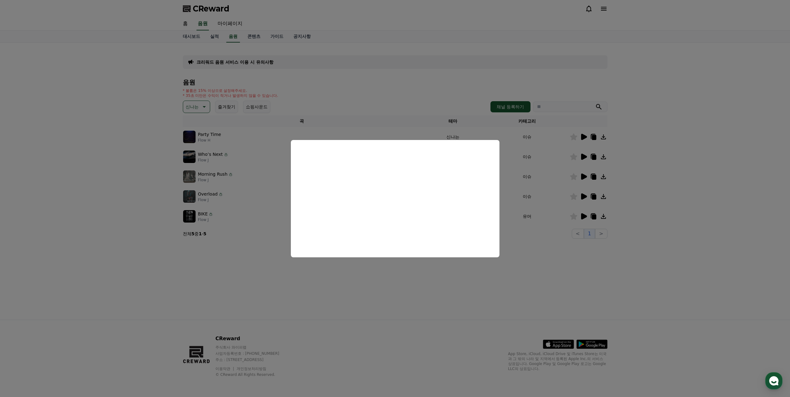
click at [301, 291] on button "close modal" at bounding box center [395, 198] width 790 height 397
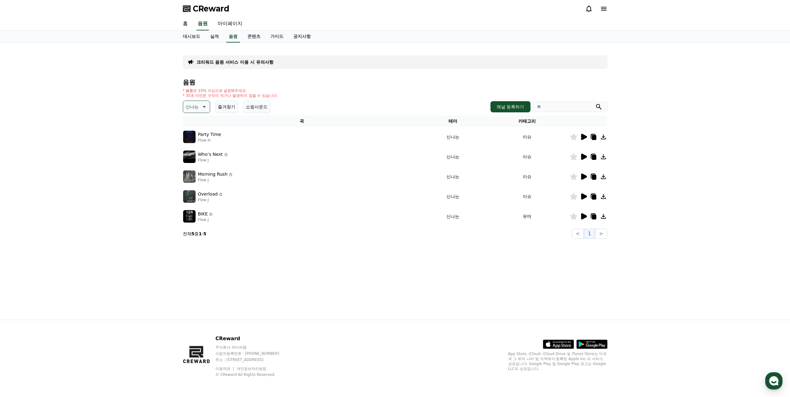
click at [200, 103] on icon at bounding box center [203, 106] width 7 height 7
